Goal: Obtain resource: Obtain resource

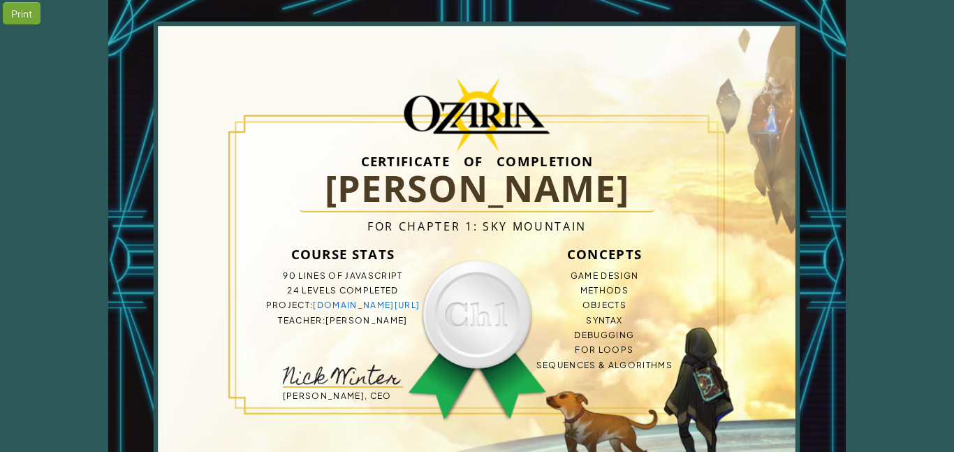
scroll to position [25, 0]
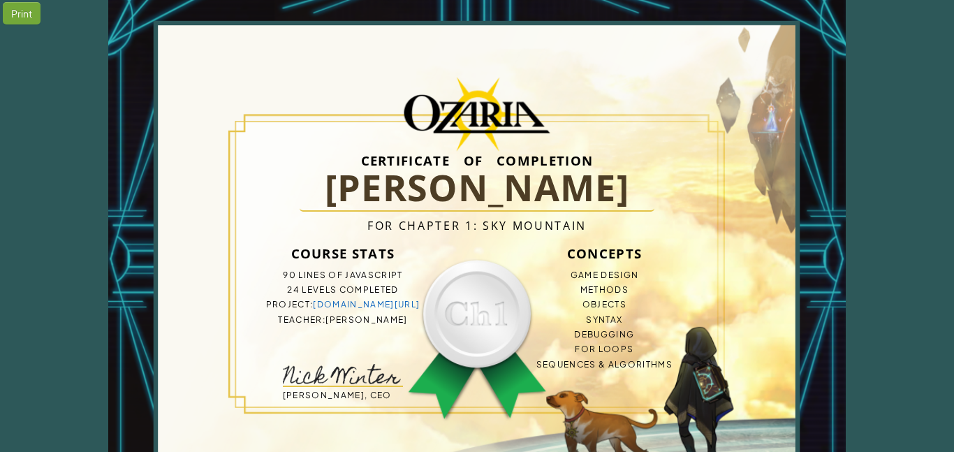
click at [353, 318] on span "[PERSON_NAME]" at bounding box center [367, 319] width 82 height 10
click at [362, 319] on span "[PERSON_NAME]" at bounding box center [367, 319] width 82 height 10
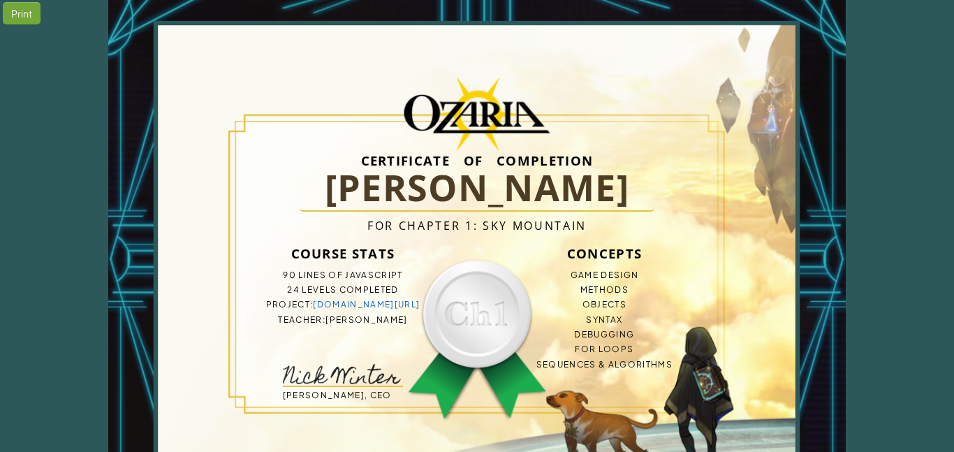
click at [362, 319] on span "[PERSON_NAME]" at bounding box center [367, 319] width 82 height 10
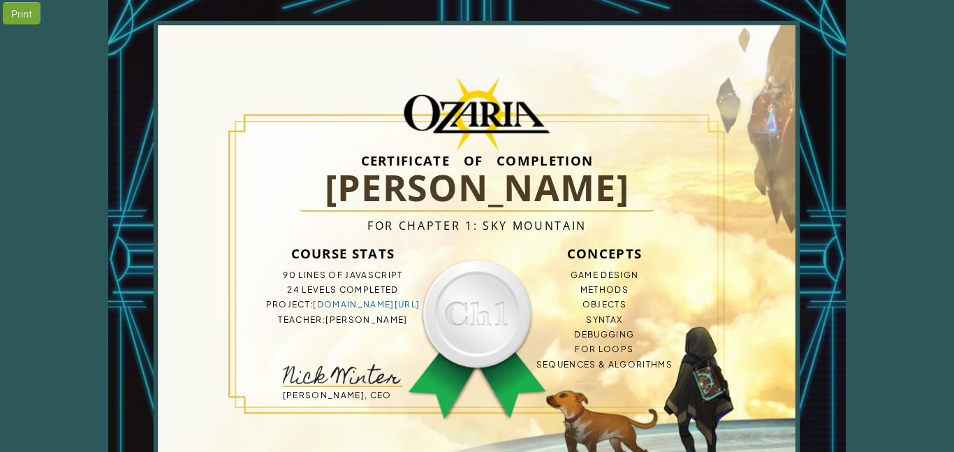
drag, startPoint x: 362, startPoint y: 319, endPoint x: 404, endPoint y: 326, distance: 42.4
click at [404, 326] on li "Teacher : [PERSON_NAME]" at bounding box center [342, 319] width 201 height 15
click at [915, 192] on div "Print Certificate of Completion [PERSON_NAME] For Chapter 1: Sky Mountain Cours…" at bounding box center [477, 260] width 954 height 570
